Goal: Task Accomplishment & Management: Manage account settings

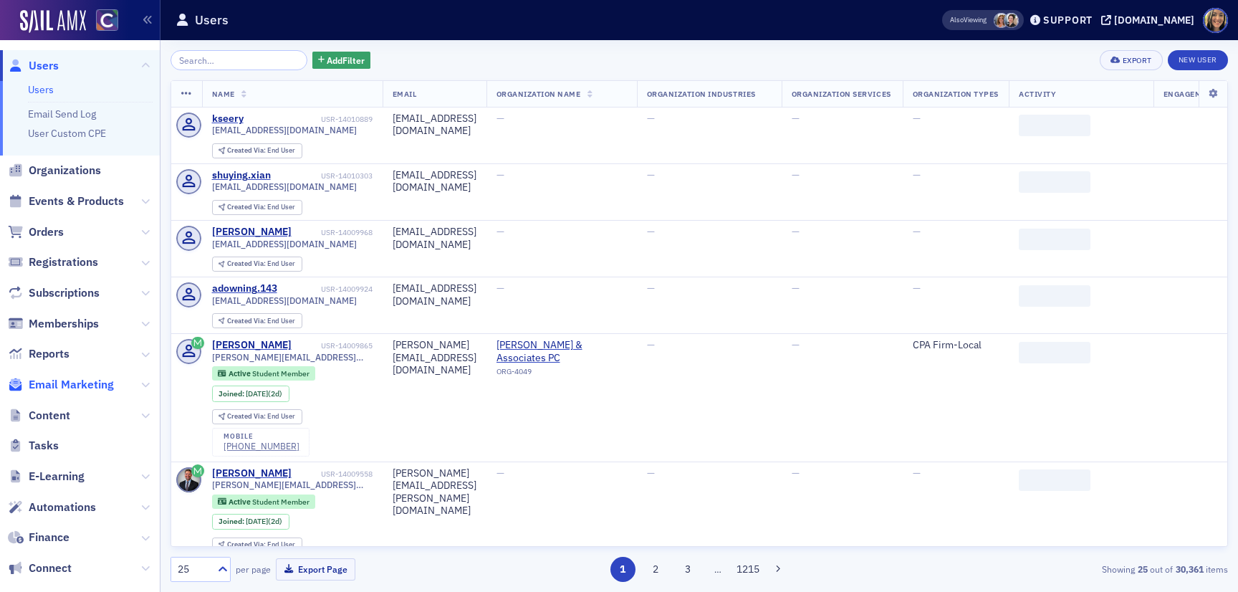
click at [64, 379] on span "Email Marketing" at bounding box center [71, 385] width 85 height 16
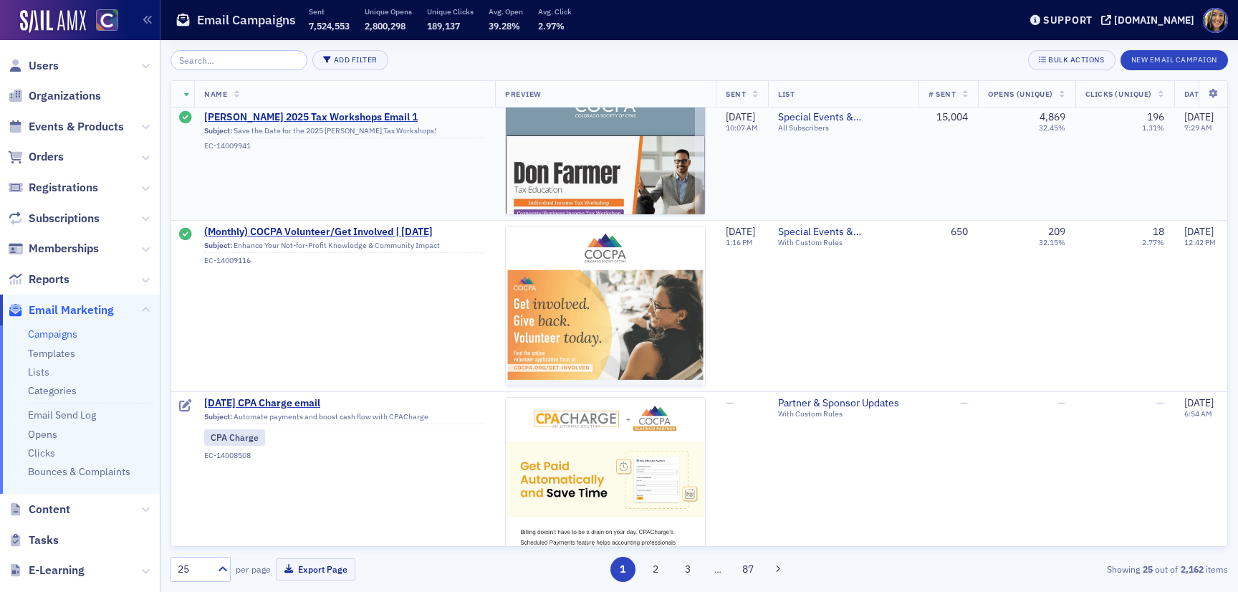
scroll to position [410, 0]
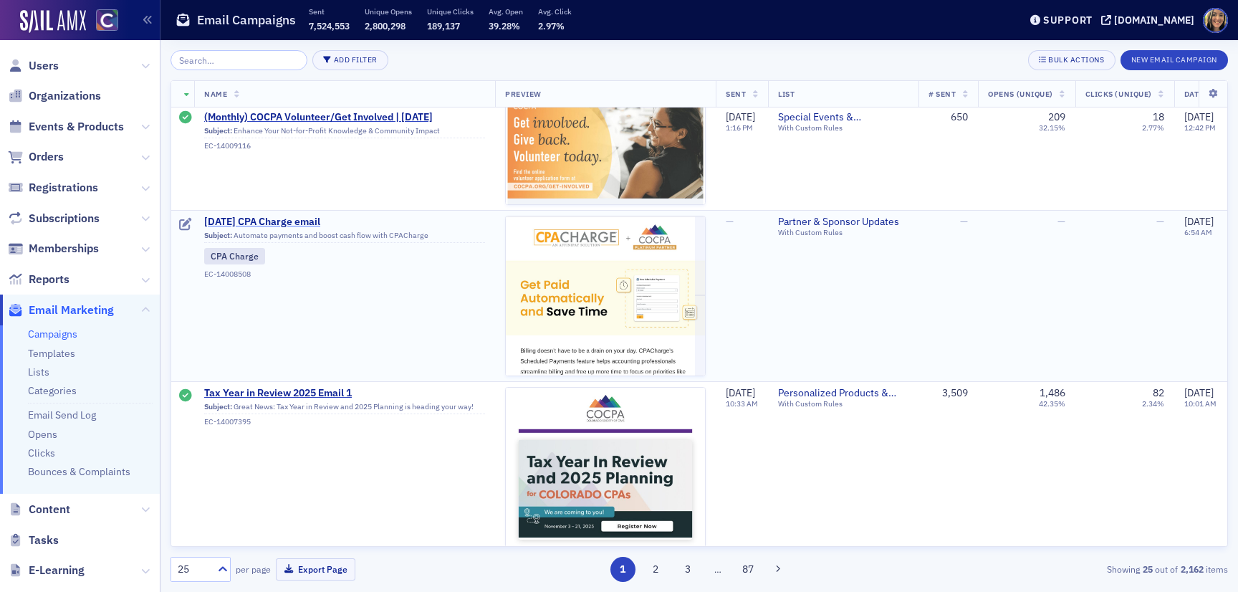
click at [257, 223] on span "August 2025 CPA Charge email" at bounding box center [344, 222] width 281 height 13
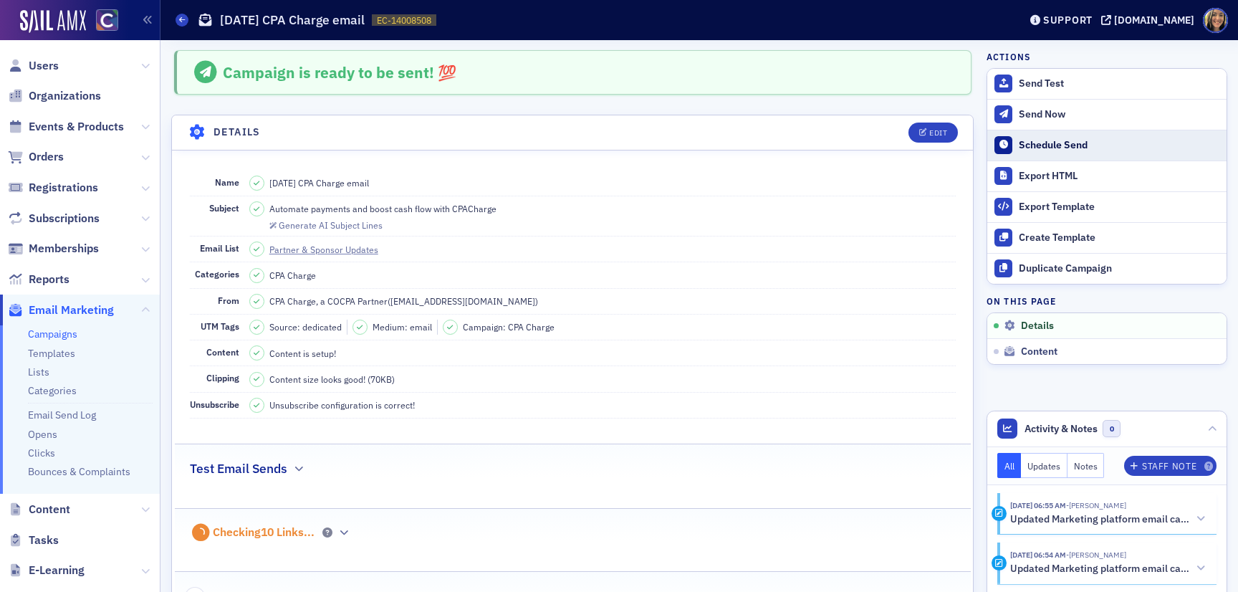
click at [1067, 141] on div "Schedule Send" at bounding box center [1119, 145] width 201 height 13
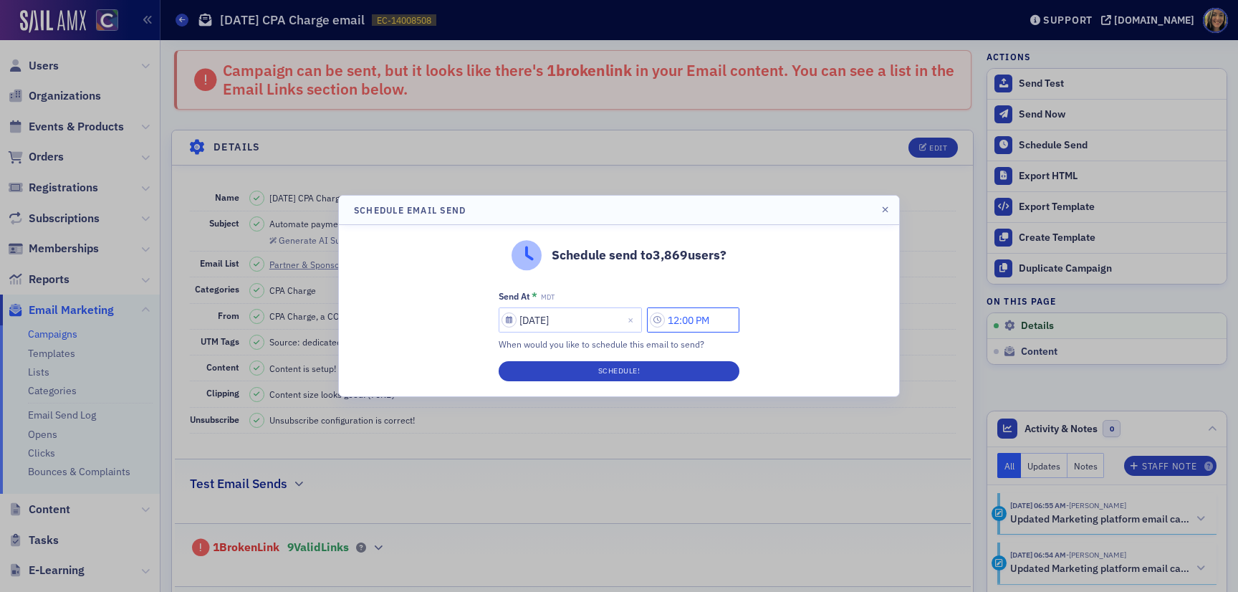
click at [679, 319] on input "12:00 PM" at bounding box center [693, 319] width 92 height 25
click at [691, 321] on input "12:00 PM" at bounding box center [693, 319] width 92 height 25
drag, startPoint x: 686, startPoint y: 322, endPoint x: 658, endPoint y: 322, distance: 28.7
click at [658, 322] on input "12:00 PM" at bounding box center [693, 319] width 92 height 25
click at [605, 318] on button "AM" at bounding box center [609, 320] width 27 height 25
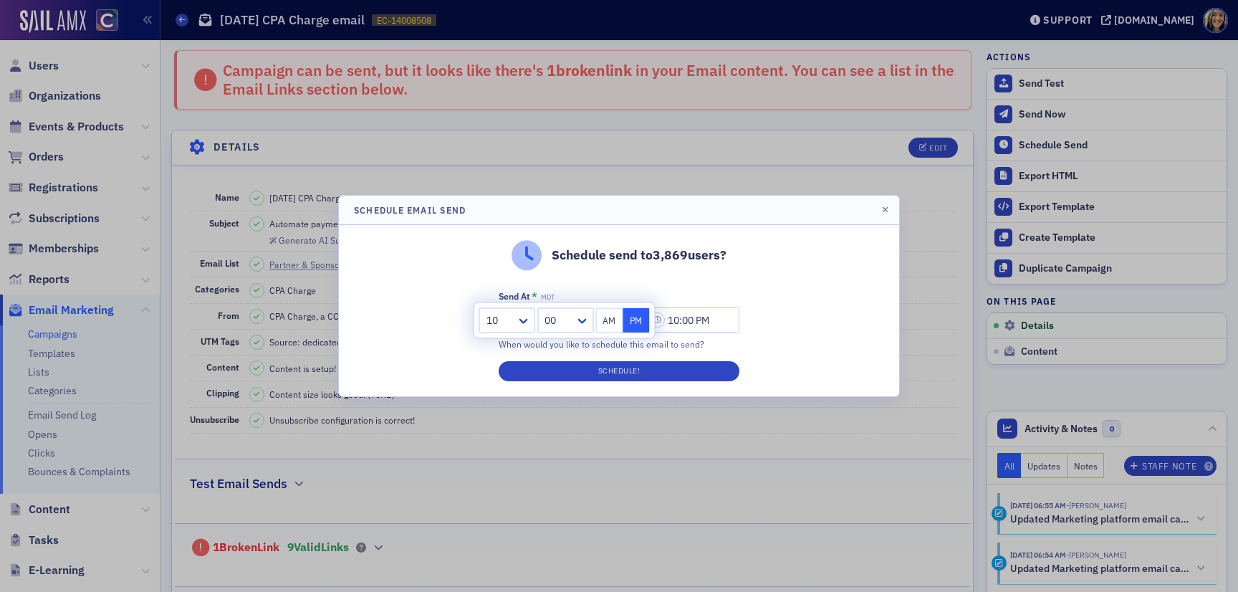
type input "10:00 AM"
click at [620, 365] on button "Schedule!" at bounding box center [619, 371] width 241 height 20
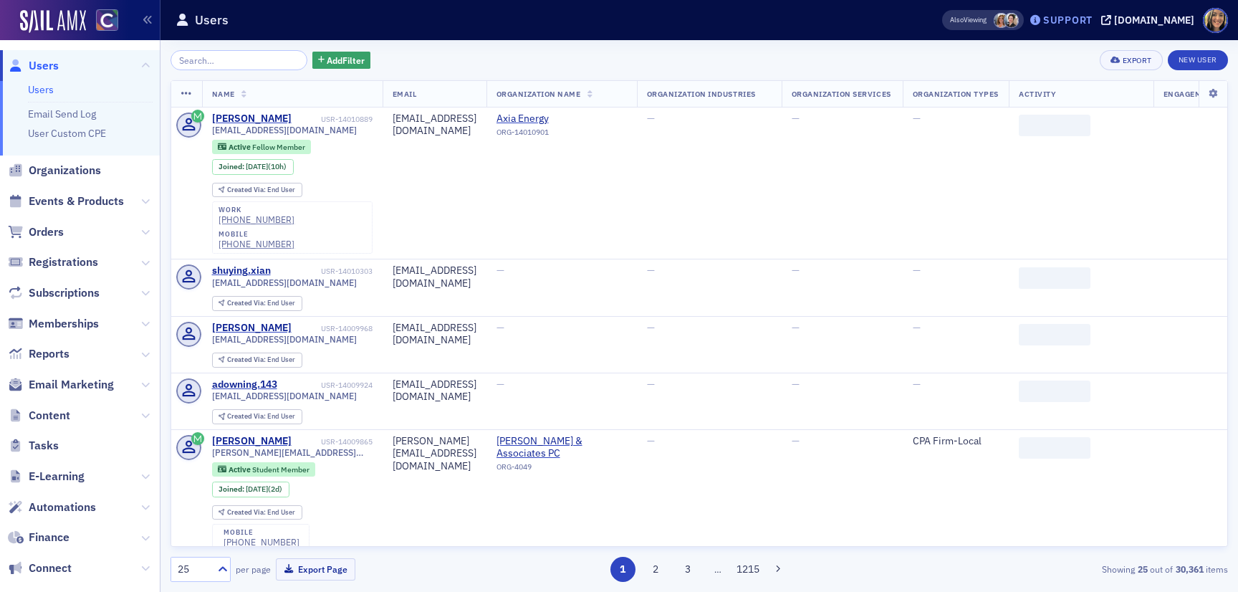
click at [1088, 19] on div "Support" at bounding box center [1067, 20] width 49 height 13
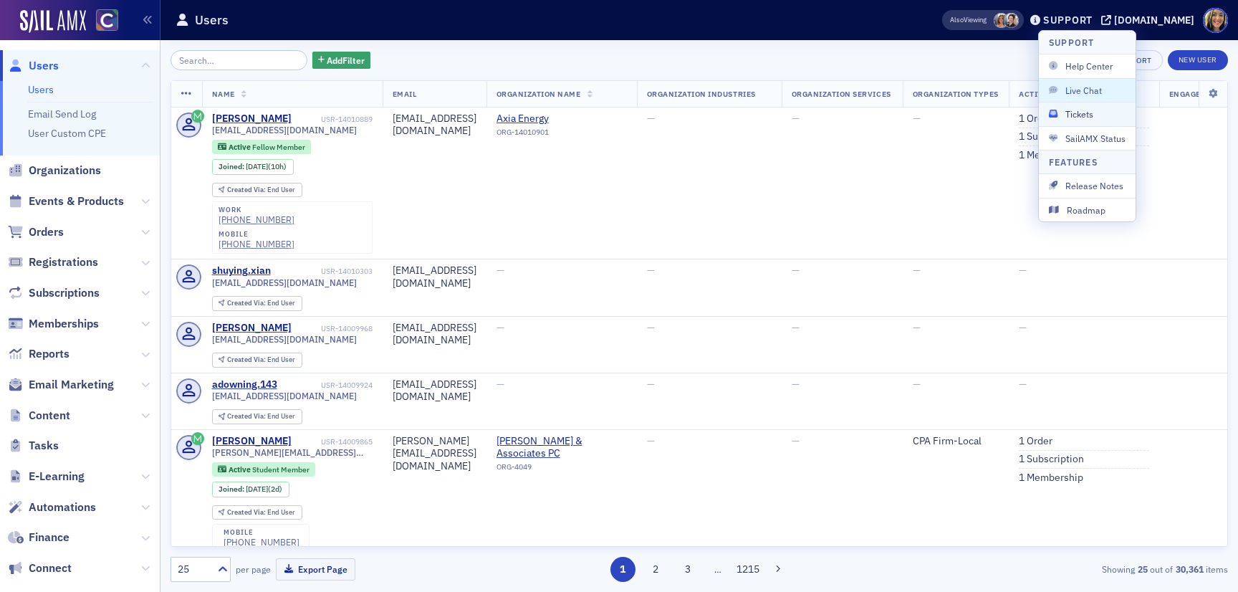
click at [1082, 105] on button "Tickets" at bounding box center [1087, 114] width 97 height 24
